Goal: Share content: Distribute website content to other platforms or users

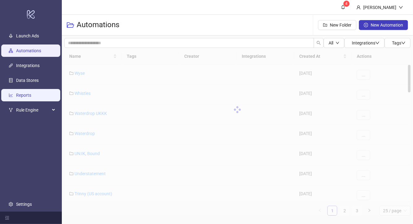
click at [31, 94] on link "Reports" at bounding box center [23, 95] width 15 height 5
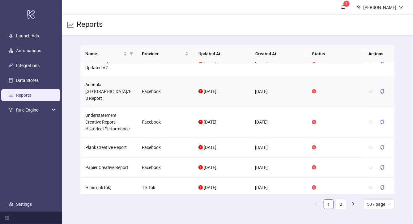
scroll to position [439, 0]
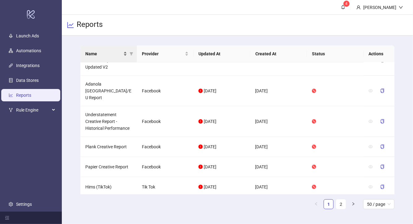
click at [124, 53] on div "Name" at bounding box center [106, 53] width 42 height 7
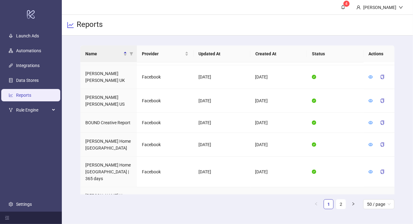
scroll to position [146, 0]
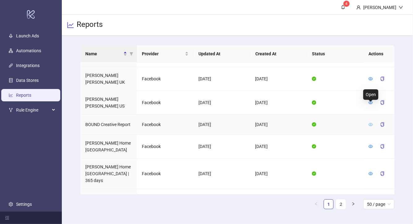
click at [369, 122] on icon "eye" at bounding box center [370, 124] width 4 height 4
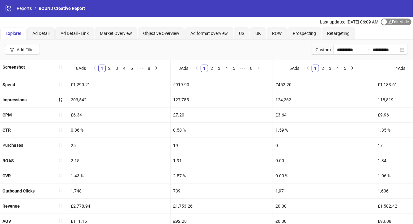
click at [391, 23] on span "Edit Mode Edit Mode" at bounding box center [395, 22] width 31 height 7
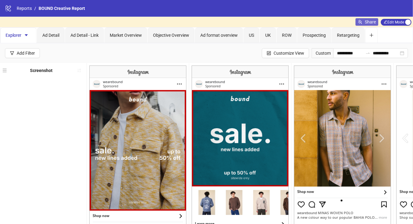
click at [363, 23] on button "Share" at bounding box center [366, 21] width 23 height 7
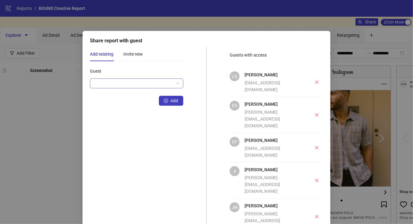
click at [132, 82] on input "Guest" at bounding box center [134, 83] width 80 height 9
paste input "**********"
type input "**********"
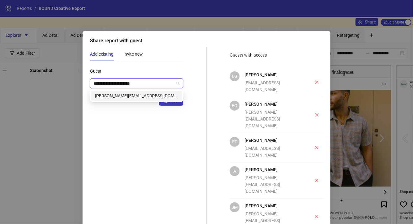
click at [146, 95] on div "[PERSON_NAME][EMAIL_ADDRESS][DOMAIN_NAME]" at bounding box center [136, 95] width 83 height 7
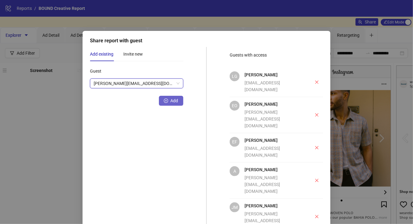
click at [164, 102] on icon "plus-circle" at bounding box center [166, 100] width 4 height 4
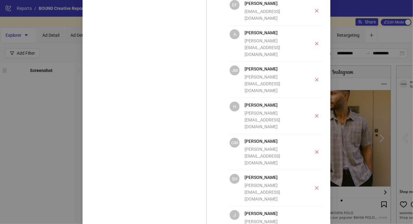
scroll to position [147, 0]
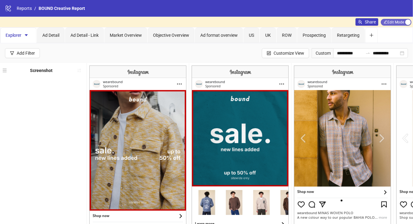
click at [390, 23] on span "Edit Mode Edit Mode" at bounding box center [395, 22] width 31 height 7
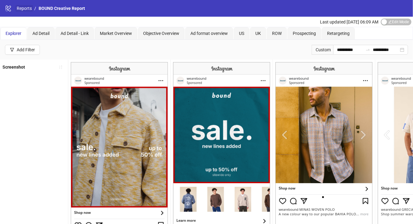
click at [29, 6] on link "Reports" at bounding box center [24, 8] width 18 height 7
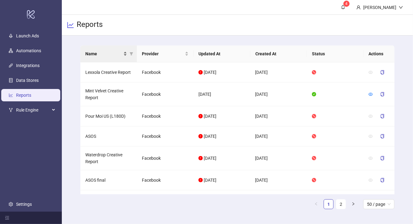
click at [124, 53] on div "Name" at bounding box center [106, 53] width 42 height 7
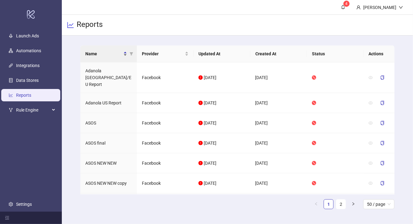
click at [125, 56] on div "Name" at bounding box center [106, 53] width 42 height 7
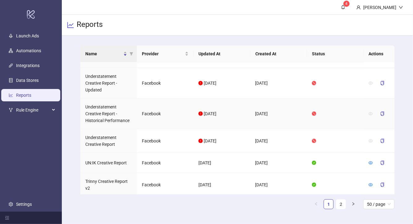
scroll to position [252, 0]
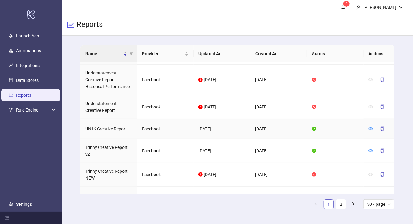
click at [373, 128] on div at bounding box center [378, 129] width 21 height 10
click at [370, 128] on icon "eye" at bounding box center [370, 129] width 4 height 4
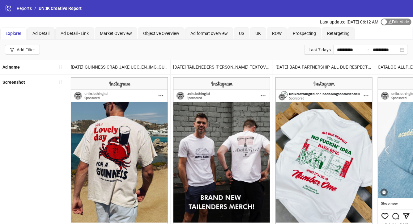
click at [394, 24] on span "Edit Mode Edit Mode" at bounding box center [395, 22] width 31 height 7
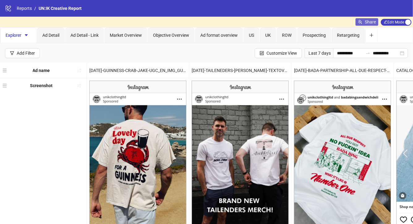
click at [367, 22] on span "Share" at bounding box center [369, 21] width 11 height 5
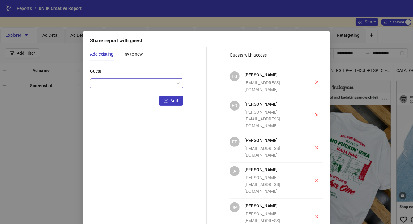
click at [156, 79] on input "Guest" at bounding box center [134, 83] width 80 height 9
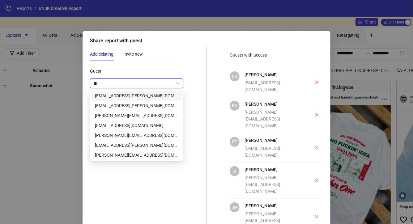
type input "***"
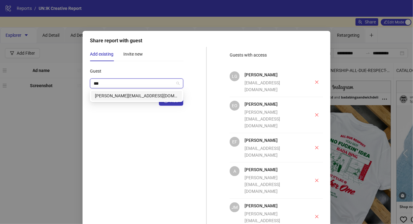
click at [128, 93] on div "[PERSON_NAME][EMAIL_ADDRESS][DOMAIN_NAME]" at bounding box center [136, 95] width 83 height 7
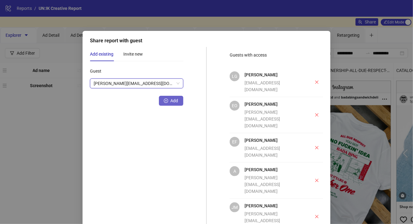
click at [170, 101] on span "Add" at bounding box center [174, 100] width 8 height 5
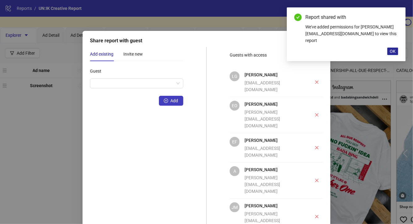
click at [393, 49] on span "OK" at bounding box center [392, 51] width 6 height 5
